Goal: Task Accomplishment & Management: Manage account settings

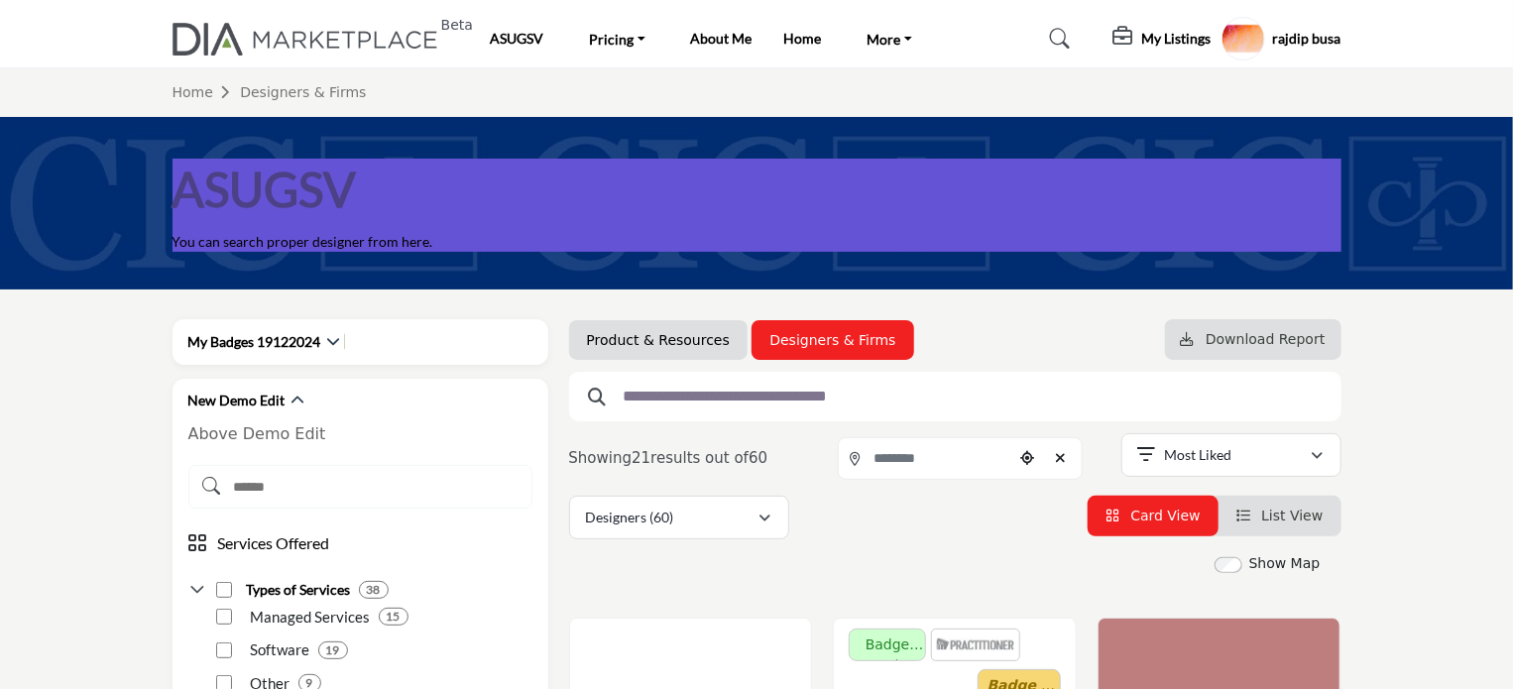
click at [1157, 33] on h5 "My Listings" at bounding box center [1176, 39] width 69 height 18
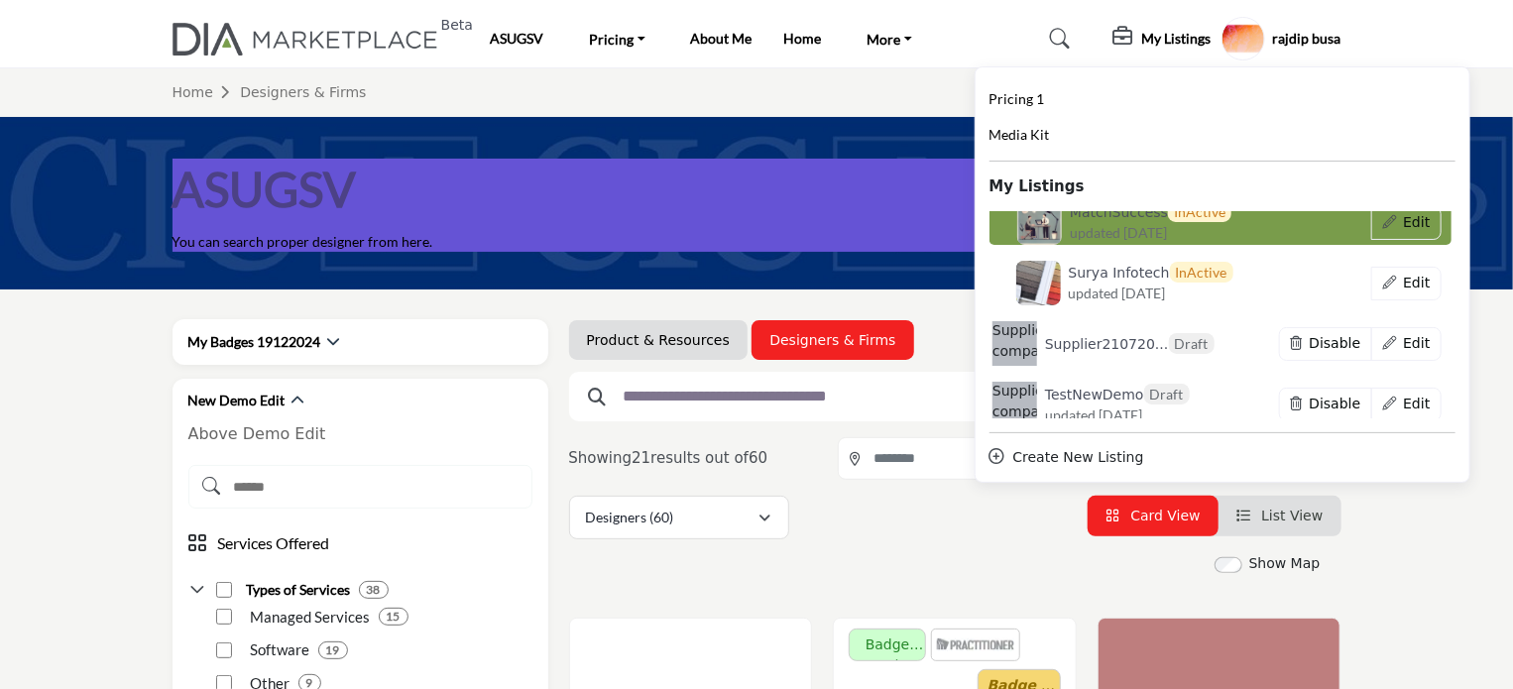
scroll to position [11200, 0]
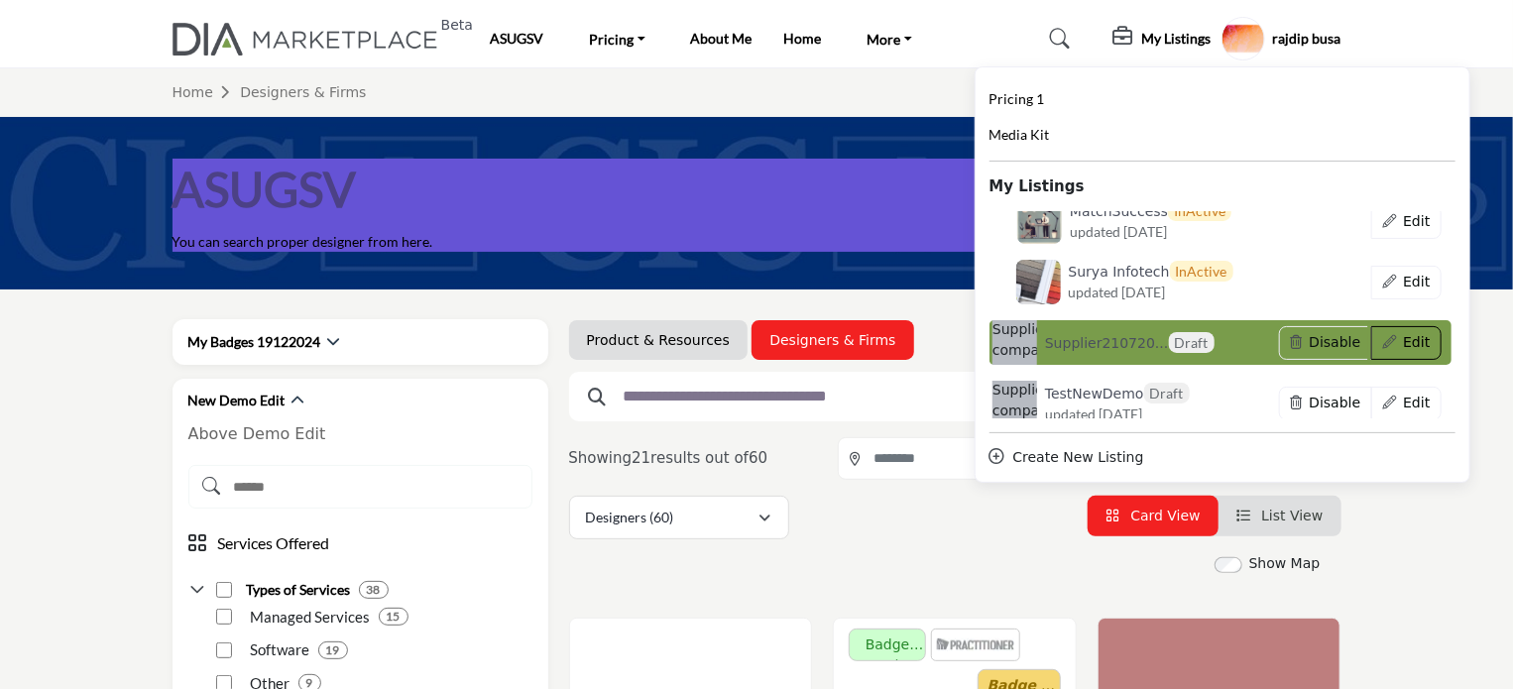
click at [1388, 343] on button "Edit" at bounding box center [1406, 343] width 70 height 34
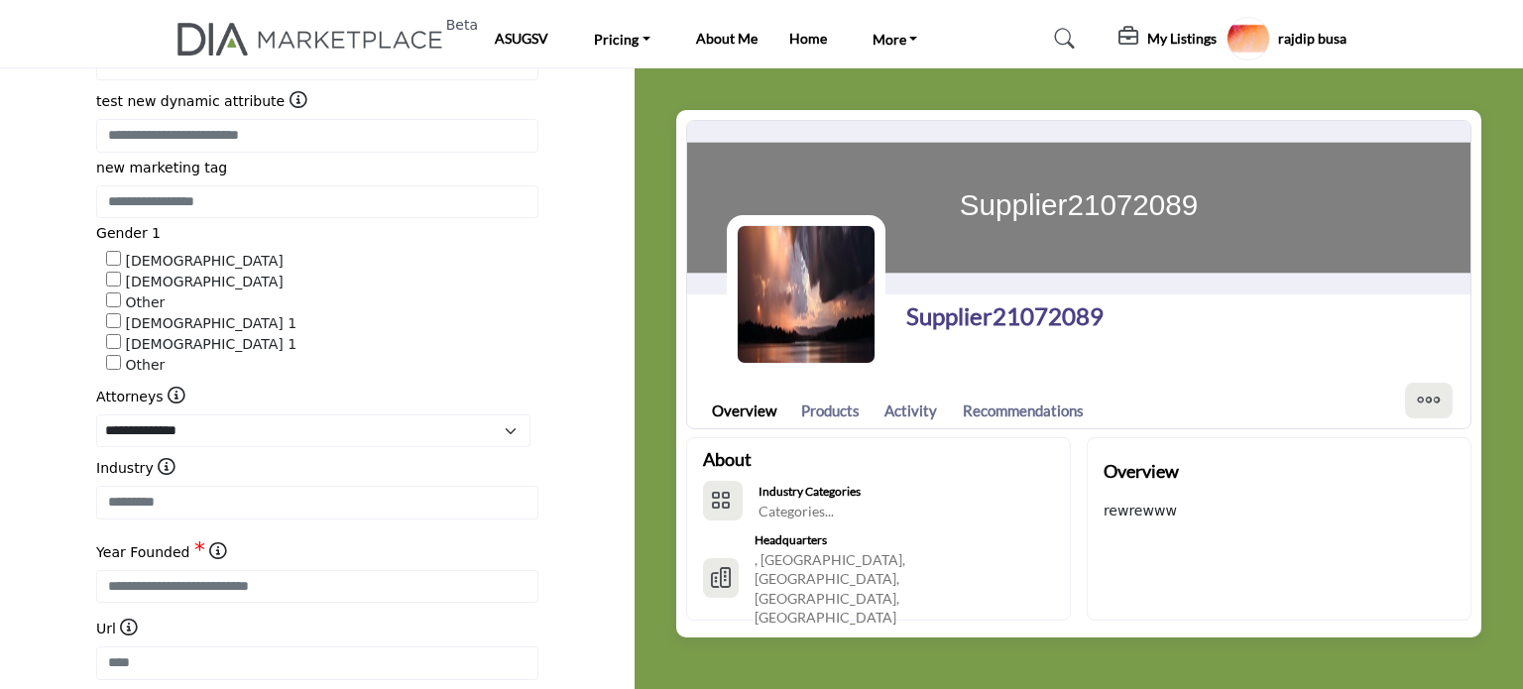
scroll to position [496, 0]
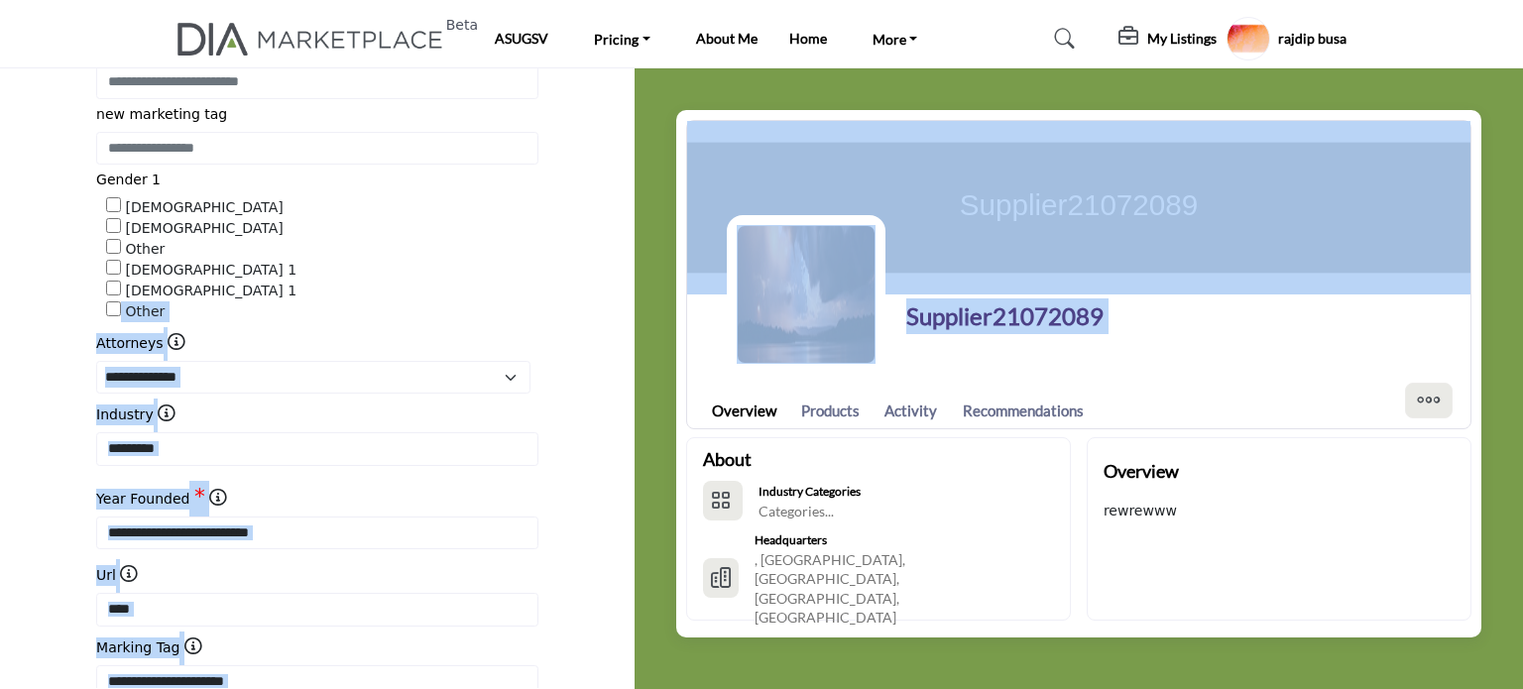
drag, startPoint x: 624, startPoint y: 285, endPoint x: 664, endPoint y: 415, distance: 137.0
click at [664, 415] on div "05 05 Demographic Information sss dd Male Female Other Male 1 test" at bounding box center [761, 412] width 1523 height 689
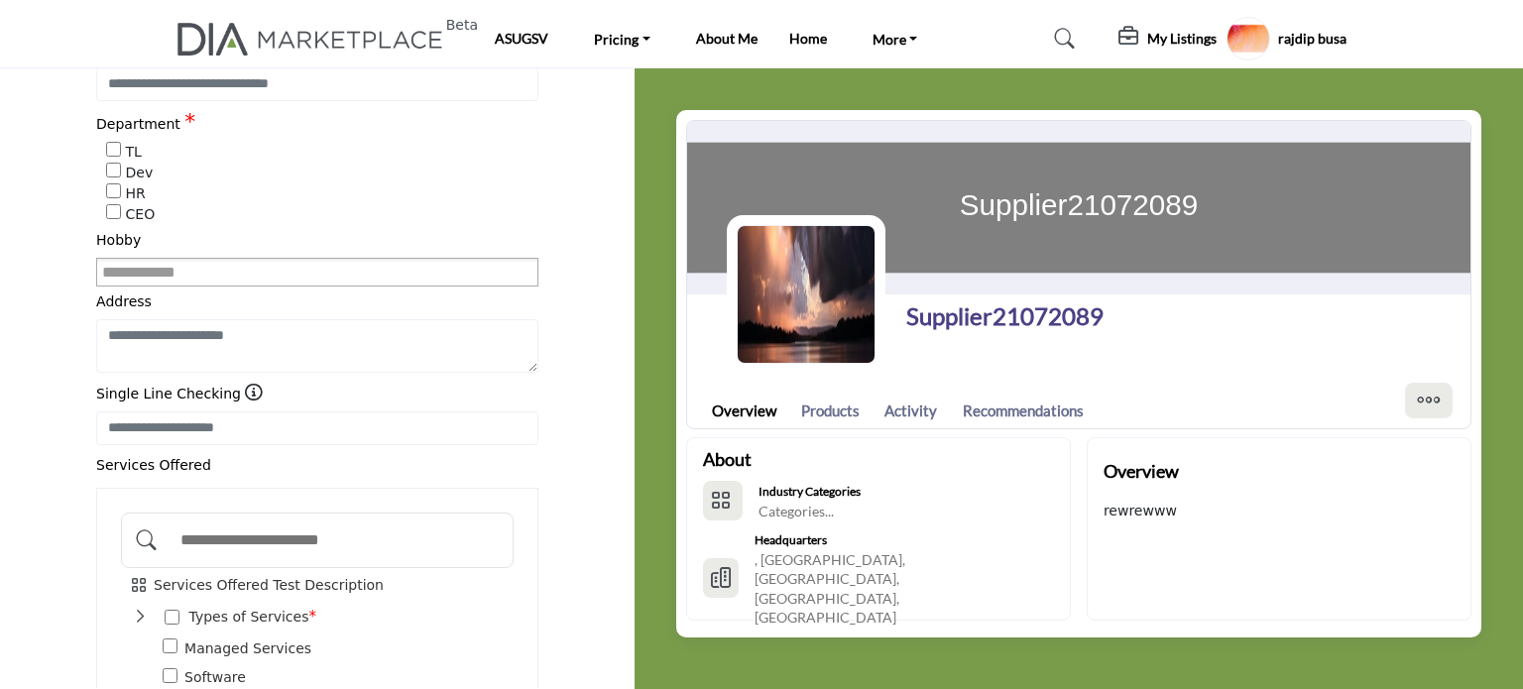
scroll to position [1162, 0]
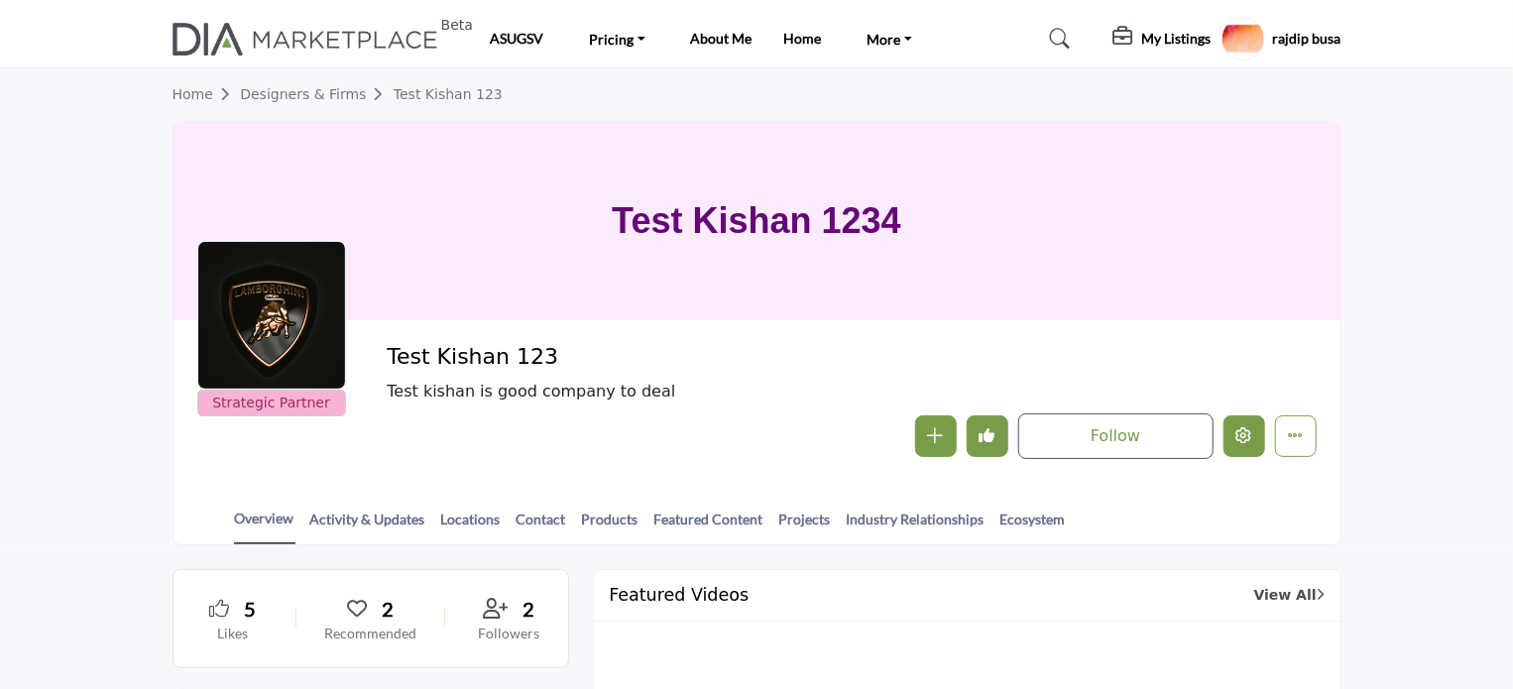
click at [1235, 427] on button "Edit company" at bounding box center [1244, 436] width 42 height 42
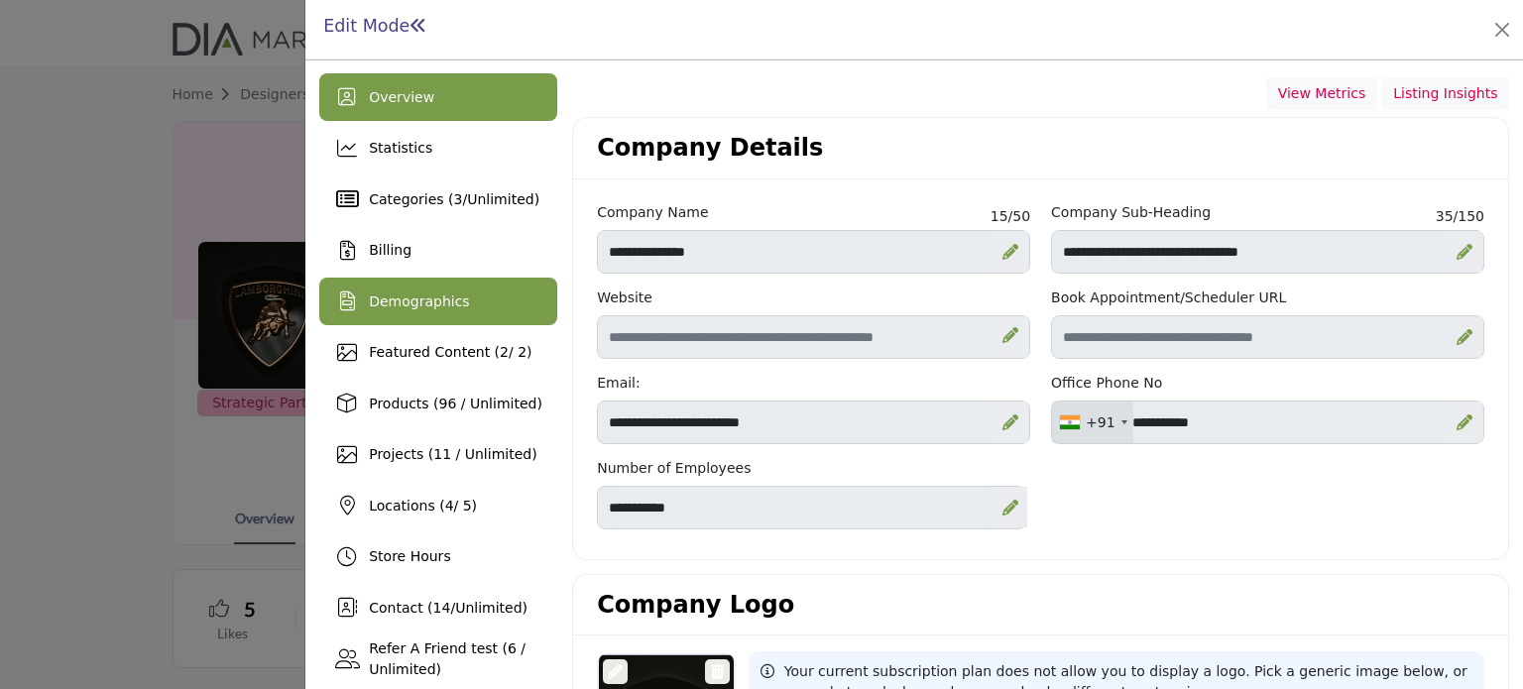
click at [406, 308] on span "Demographics" at bounding box center [419, 301] width 100 height 16
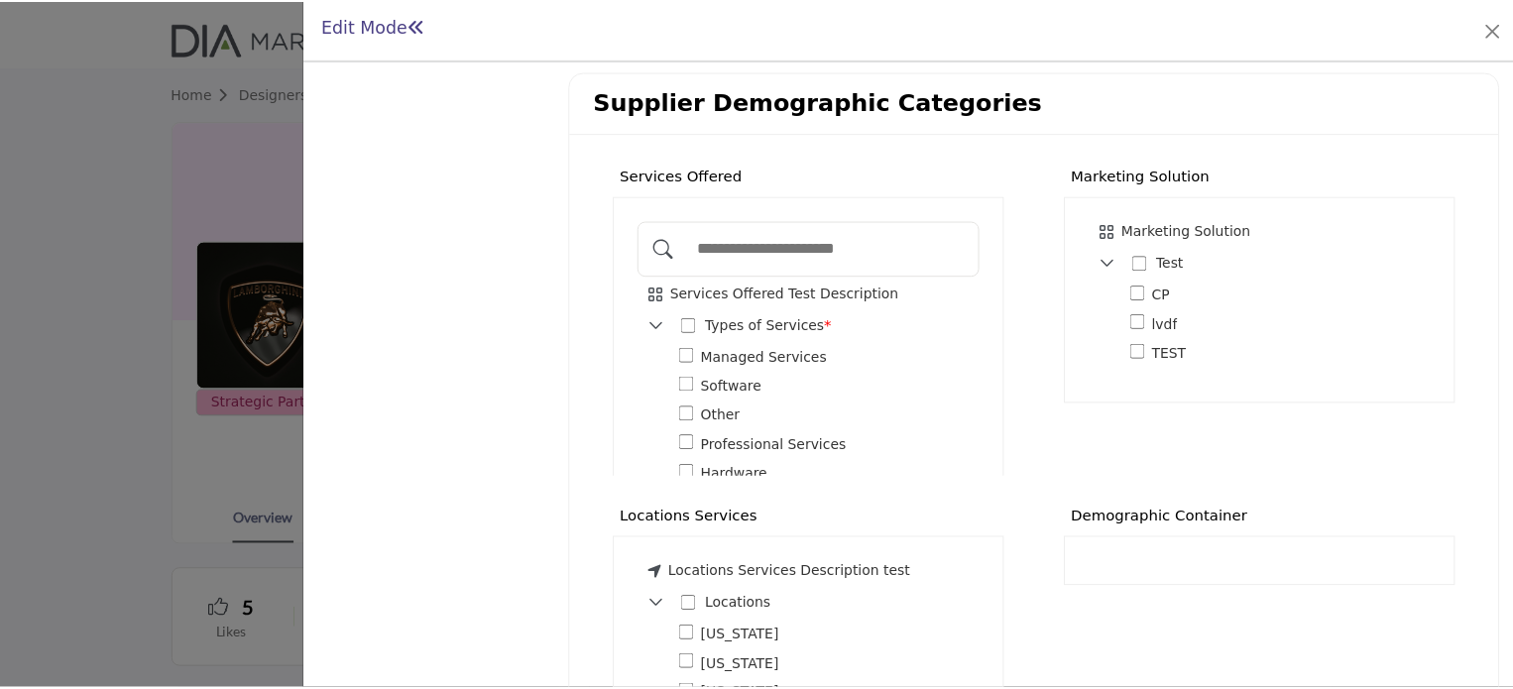
scroll to position [1318, 0]
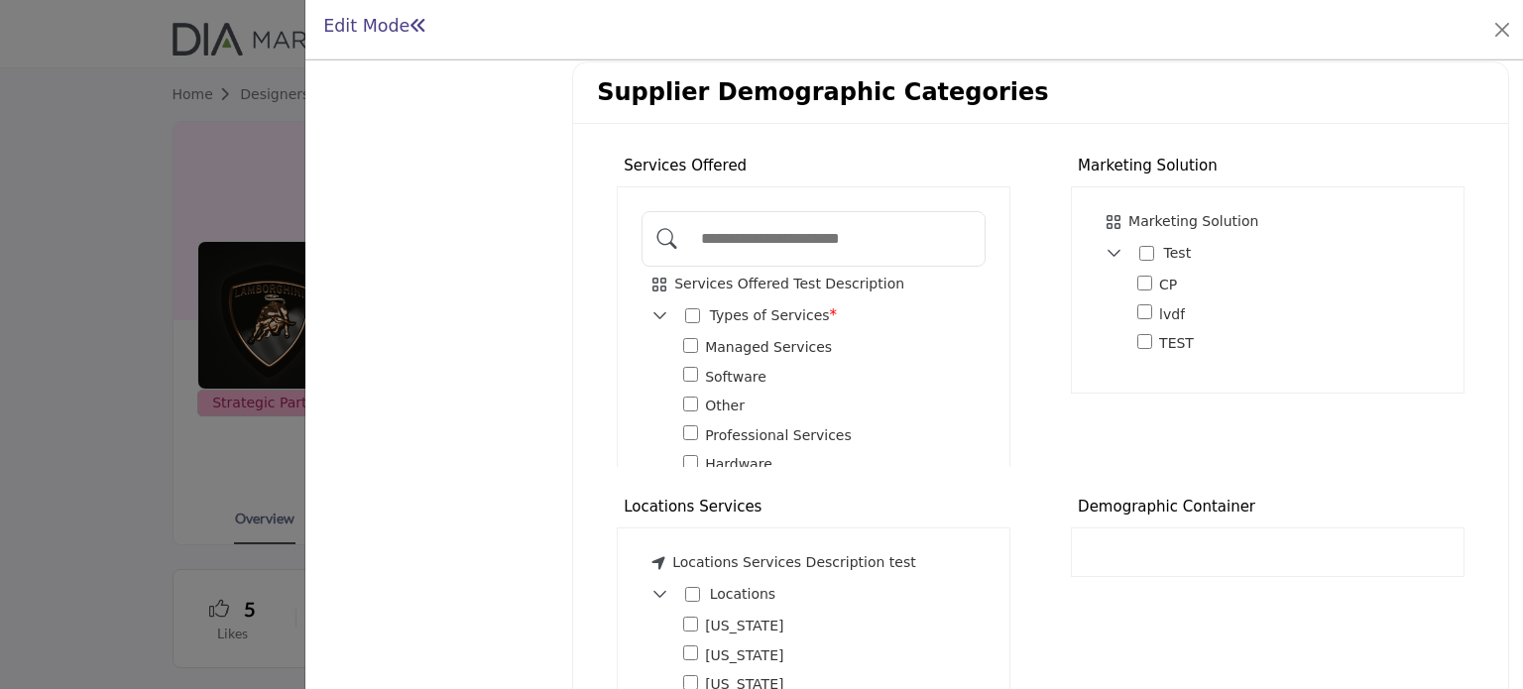
click at [135, 205] on div at bounding box center [761, 344] width 1523 height 689
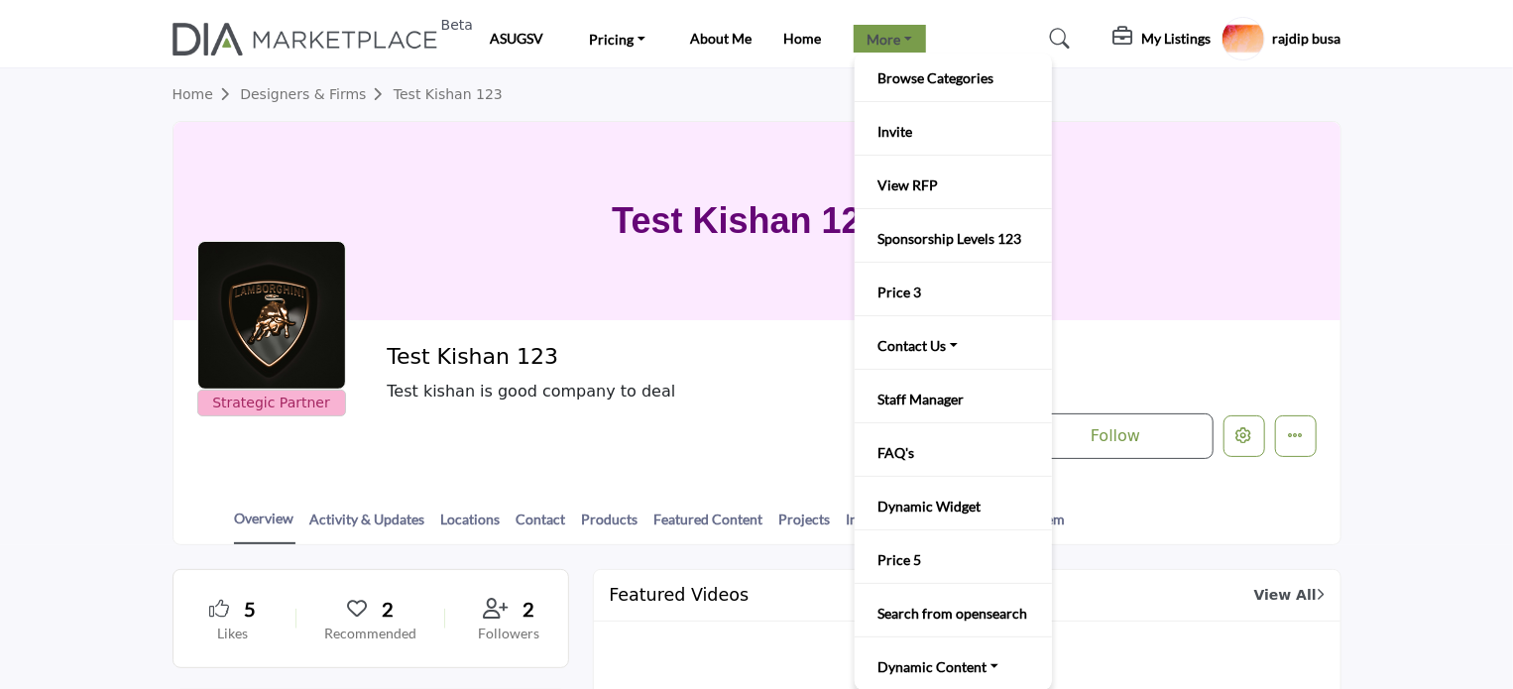
click at [869, 43] on link "More" at bounding box center [890, 39] width 73 height 28
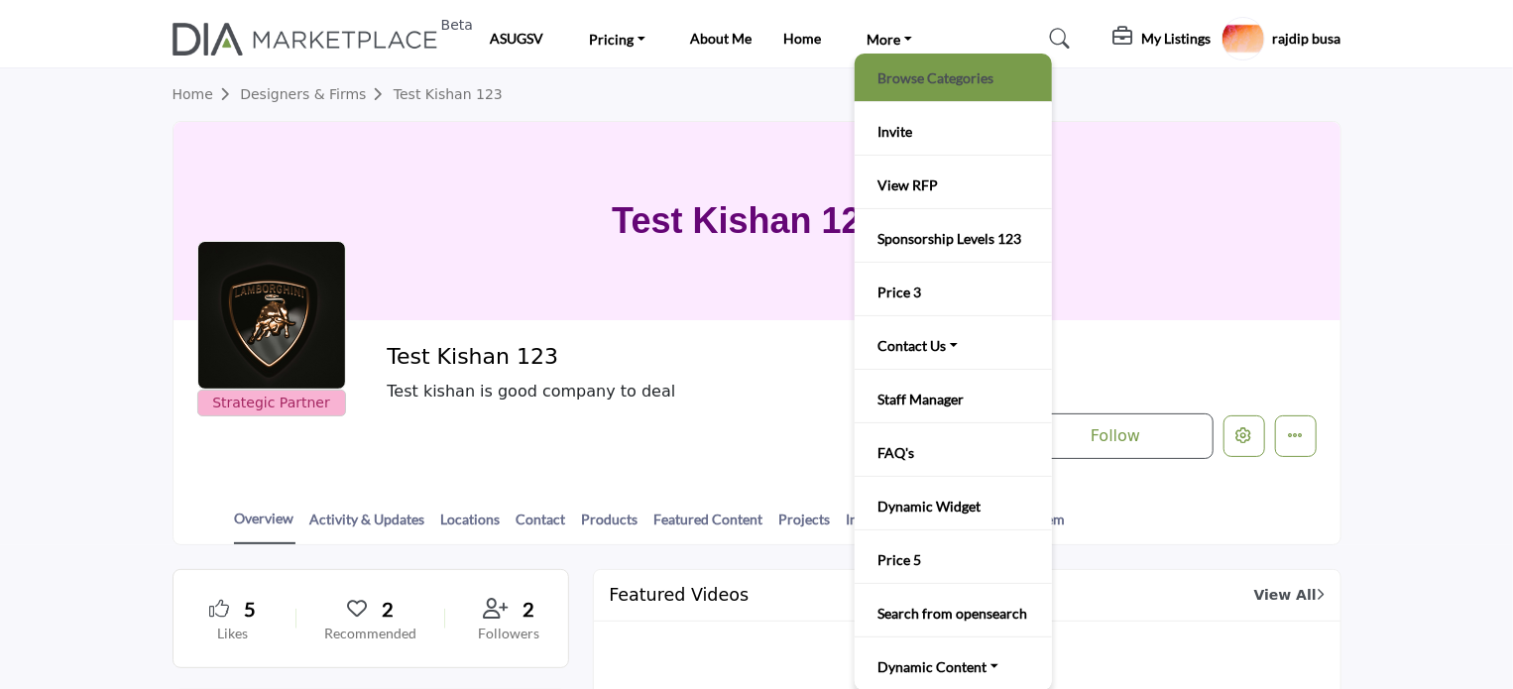
click at [892, 63] on link "Browse Categories" at bounding box center [953, 77] width 177 height 28
